Goal: Information Seeking & Learning: Learn about a topic

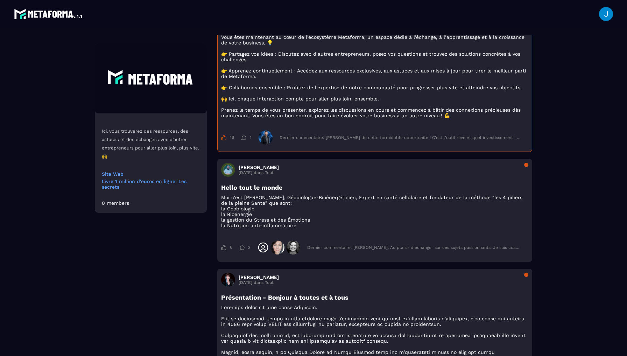
scroll to position [158, 0]
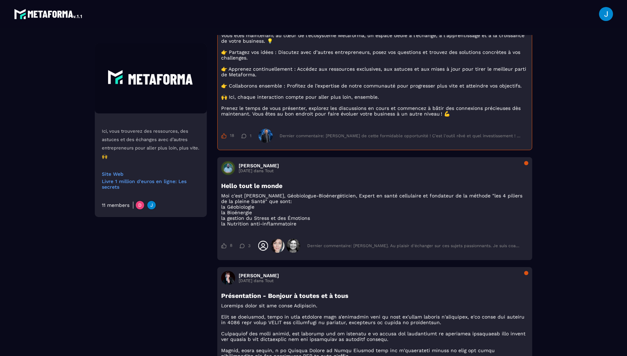
click at [151, 206] on img at bounding box center [152, 205] width 10 height 10
click at [147, 206] on img at bounding box center [152, 205] width 10 height 10
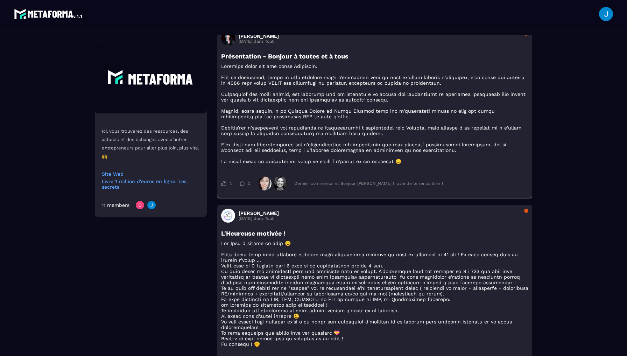
scroll to position [416, 0]
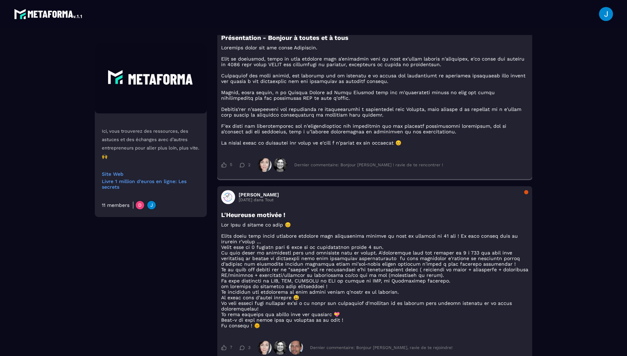
click at [328, 167] on div "Dernier commentaire: Bonjour [PERSON_NAME] ! ravie de te rencontrer !" at bounding box center [368, 164] width 149 height 5
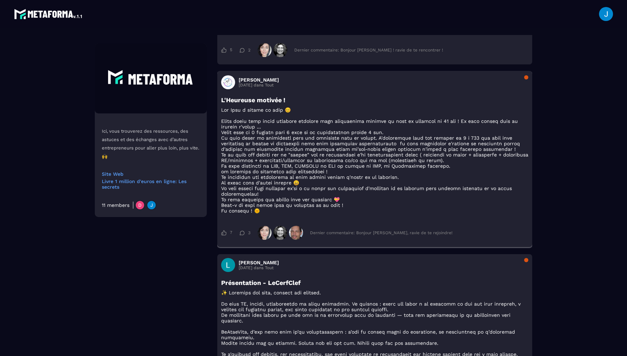
scroll to position [533, 0]
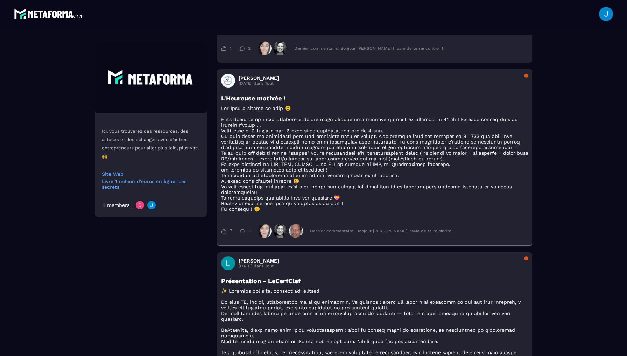
click at [354, 210] on p at bounding box center [374, 158] width 307 height 106
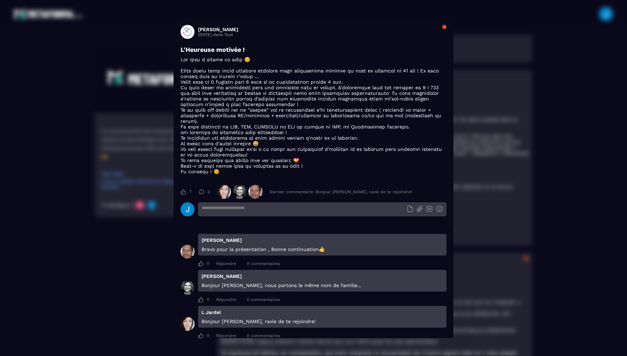
scroll to position [0, 0]
click at [444, 27] on div "Modal window" at bounding box center [444, 27] width 4 height 4
click at [446, 29] on div "Modal window" at bounding box center [443, 27] width 8 height 4
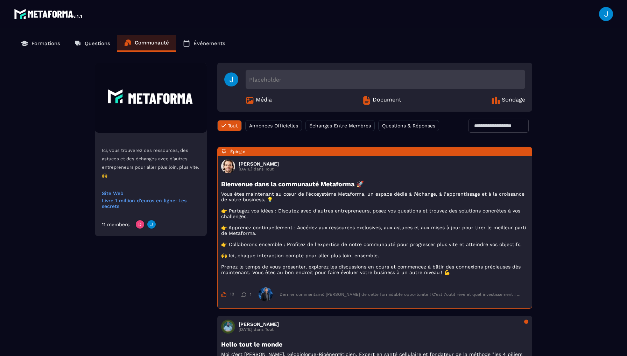
click at [53, 41] on p "Formations" at bounding box center [45, 43] width 29 height 6
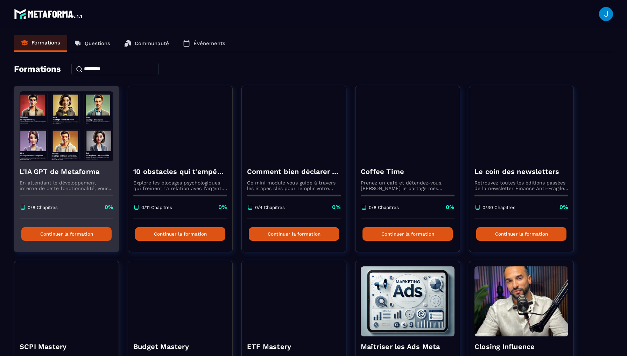
click at [45, 136] on img at bounding box center [67, 126] width 94 height 70
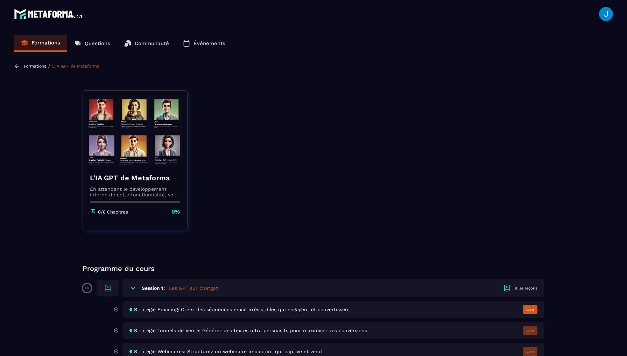
click at [140, 189] on p "En attendant le développement interne de cette fonctionnalité, vous pouvez déjà…" at bounding box center [135, 191] width 90 height 11
click at [140, 123] on img at bounding box center [135, 131] width 94 height 70
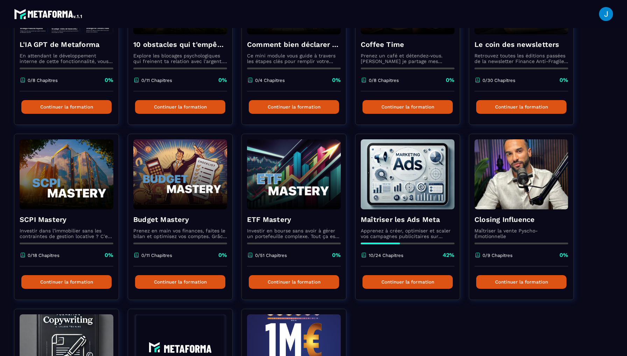
scroll to position [275, 0]
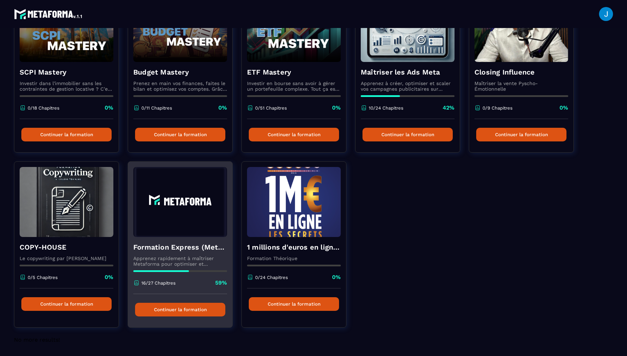
click at [186, 240] on div "Formation Express (Metaforma) Apprenez rapidement à maîtriser Metaforma pour op…" at bounding box center [180, 265] width 104 height 57
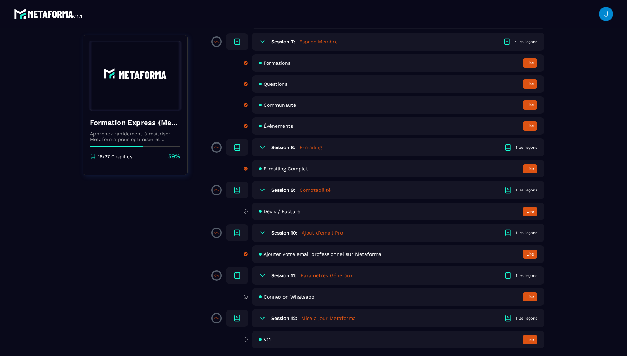
scroll to position [581, 0]
click at [528, 335] on button "Lire" at bounding box center [530, 339] width 15 height 9
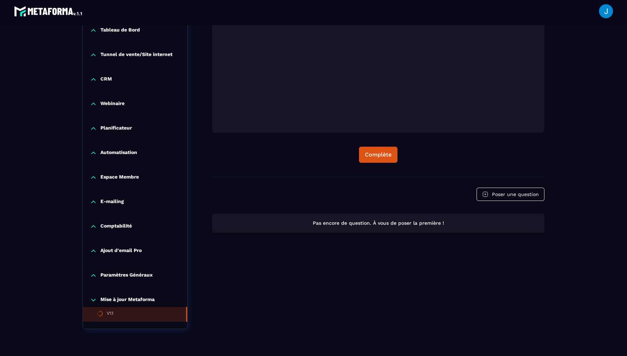
scroll to position [198, 0]
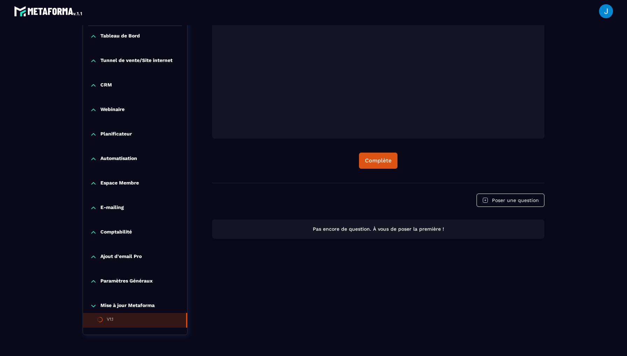
click at [91, 182] on icon at bounding box center [93, 183] width 7 height 7
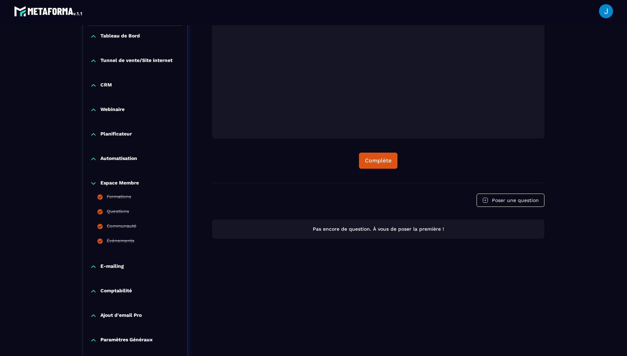
click at [95, 176] on div "Espace Membre Formations Questions Communauté Événements" at bounding box center [135, 214] width 104 height 83
click at [95, 184] on icon at bounding box center [93, 183] width 7 height 7
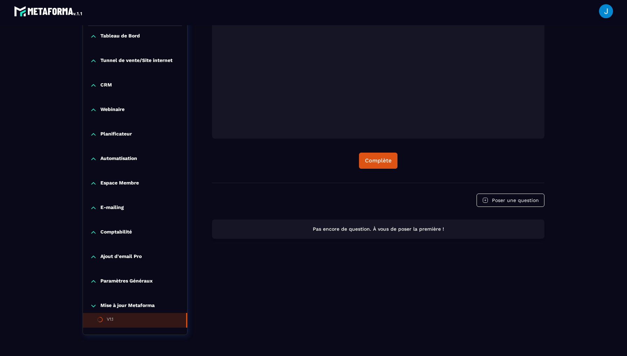
click at [95, 159] on icon at bounding box center [93, 159] width 4 height 2
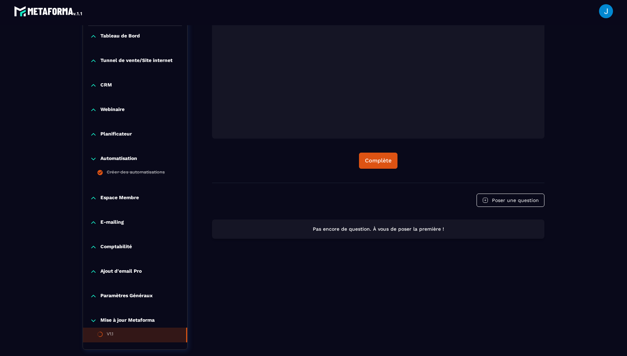
click at [95, 159] on icon at bounding box center [93, 158] width 7 height 7
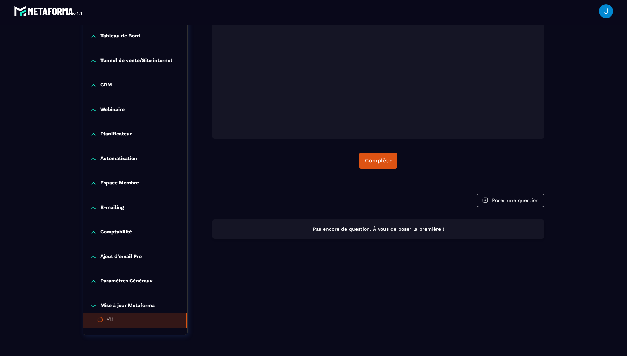
click at [98, 129] on div "Planificateur" at bounding box center [135, 136] width 104 height 24
click at [97, 130] on div "Planificateur" at bounding box center [135, 136] width 104 height 24
click at [96, 131] on icon at bounding box center [93, 134] width 7 height 7
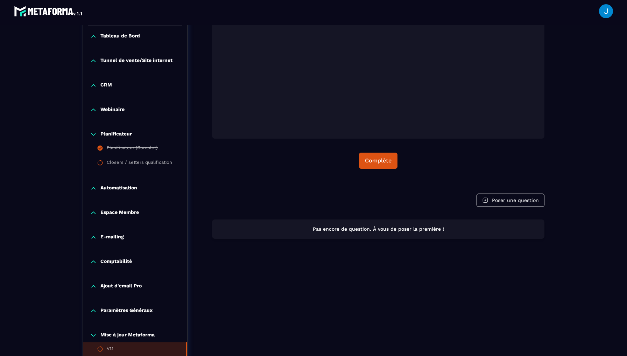
click at [94, 135] on icon at bounding box center [93, 134] width 4 height 2
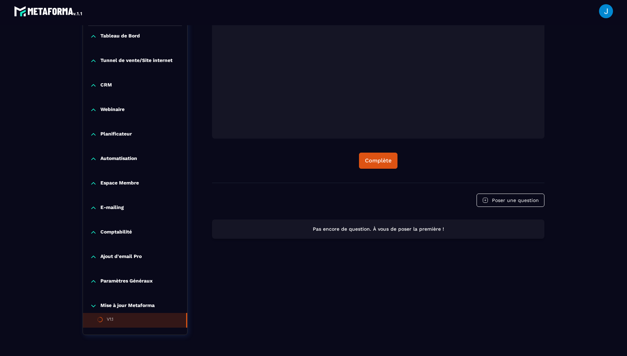
click at [94, 108] on icon at bounding box center [93, 109] width 7 height 7
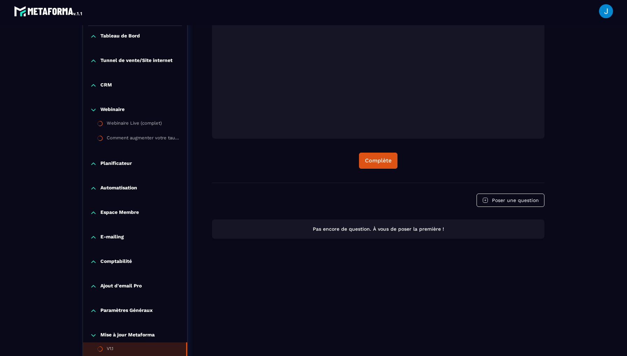
click at [94, 108] on icon at bounding box center [93, 109] width 7 height 7
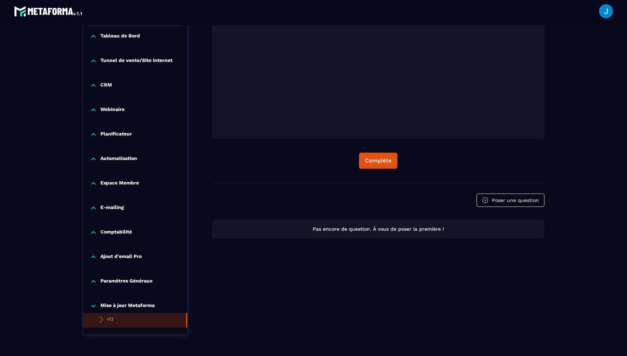
click at [94, 84] on icon at bounding box center [93, 85] width 7 height 7
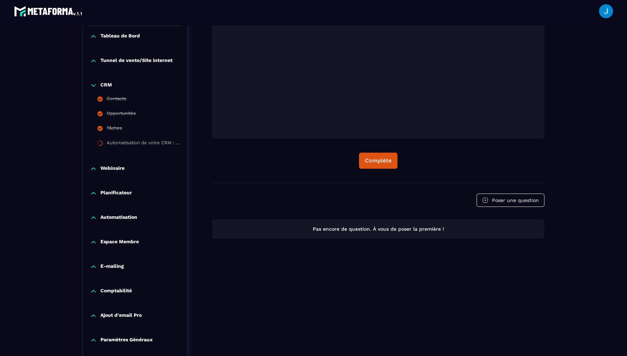
click at [94, 84] on icon at bounding box center [93, 85] width 7 height 7
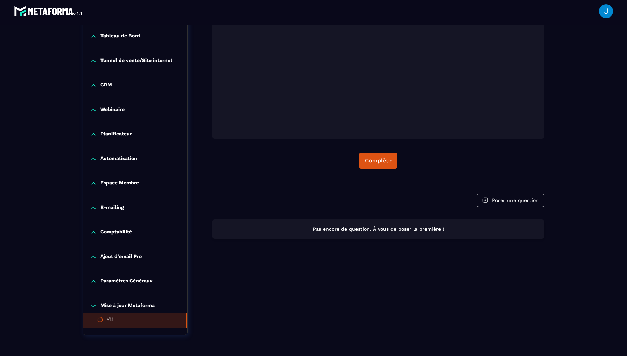
click at [95, 61] on icon at bounding box center [93, 60] width 7 height 7
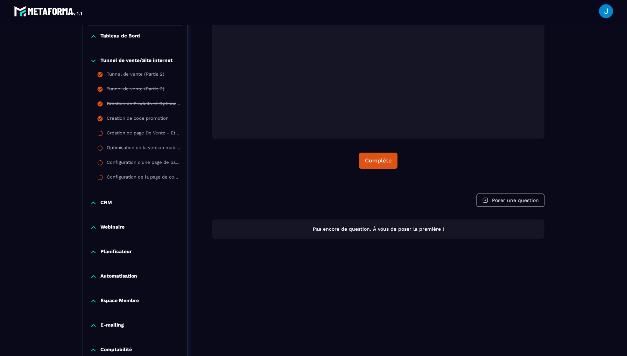
click at [93, 63] on icon at bounding box center [93, 60] width 7 height 7
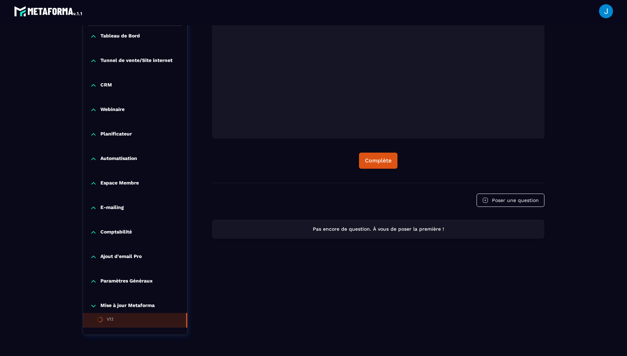
click at [93, 41] on div "Tableau de Bord" at bounding box center [135, 38] width 104 height 24
click at [93, 37] on icon at bounding box center [93, 36] width 7 height 7
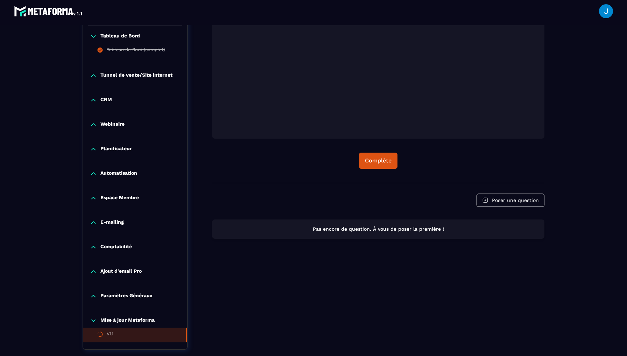
click at [93, 37] on icon at bounding box center [93, 36] width 4 height 2
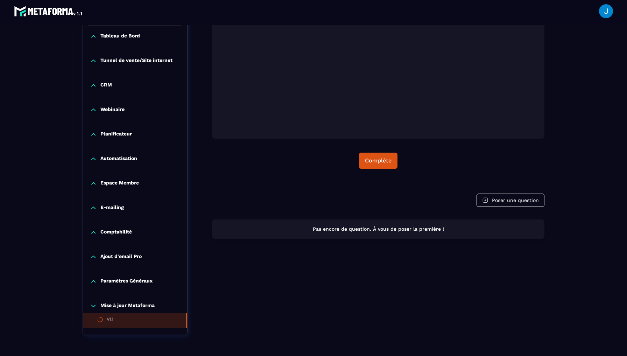
click at [95, 132] on icon at bounding box center [93, 134] width 7 height 7
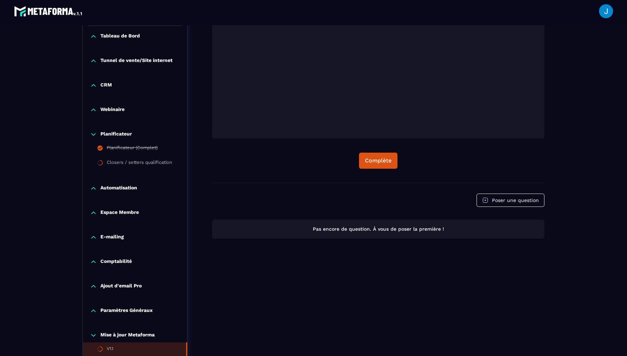
click at [93, 134] on icon at bounding box center [93, 134] width 7 height 7
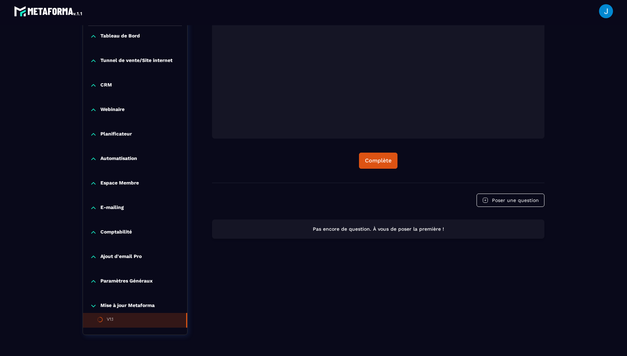
click at [92, 163] on div "Automatisation" at bounding box center [135, 160] width 104 height 24
click at [93, 160] on icon at bounding box center [93, 158] width 7 height 7
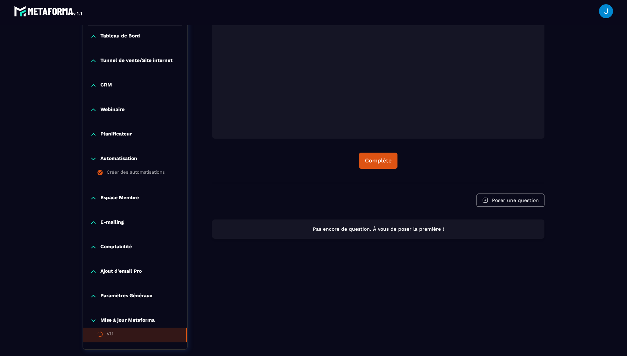
click at [93, 160] on icon at bounding box center [93, 159] width 4 height 2
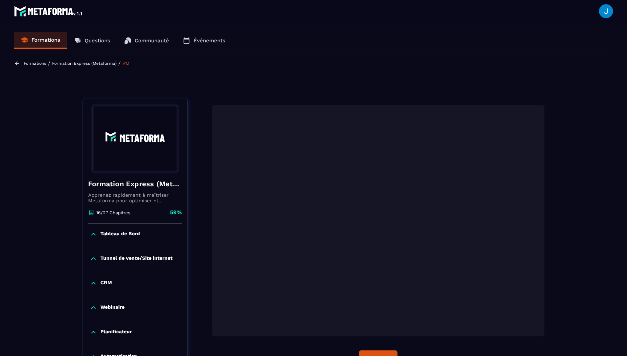
scroll to position [0, 0]
click at [26, 66] on div "Formations / Formation Express (Metaforma) / V1.1" at bounding box center [313, 70] width 599 height 21
click at [19, 64] on icon at bounding box center [17, 63] width 6 height 6
